Goal: Navigation & Orientation: Go to known website

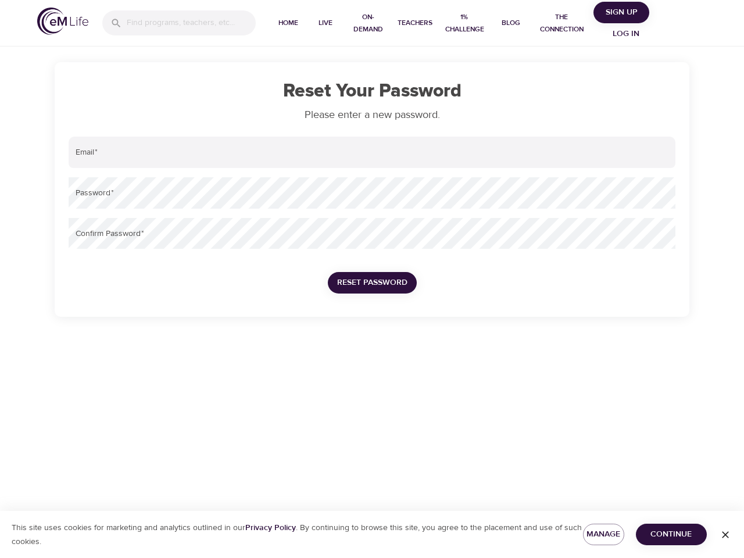
click at [179, 23] on input "search" at bounding box center [191, 22] width 129 height 25
click at [288, 23] on span "Home" at bounding box center [288, 23] width 28 height 12
click at [325, 23] on span "Live" at bounding box center [326, 23] width 28 height 12
click at [368, 23] on span "On-Demand" at bounding box center [369, 23] width 40 height 24
click at [414, 23] on span "Teachers" at bounding box center [415, 23] width 35 height 12
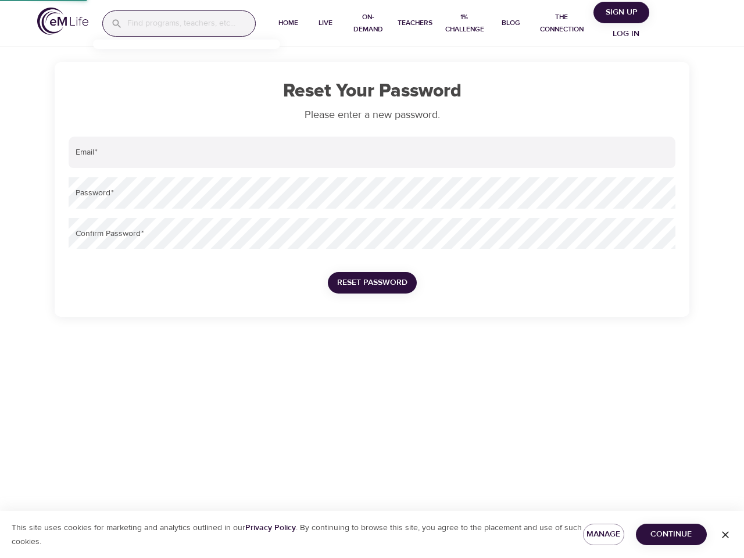
click at [464, 23] on span "1% Challenge" at bounding box center [465, 23] width 46 height 24
click at [510, 23] on span "Blog" at bounding box center [511, 23] width 28 height 12
click at [561, 23] on span "The Connection" at bounding box center [561, 23] width 55 height 24
click at [622, 12] on span "Sign Up" at bounding box center [621, 12] width 46 height 15
click at [627, 34] on span "Log in" at bounding box center [626, 34] width 46 height 15
